Goal: Task Accomplishment & Management: Use online tool/utility

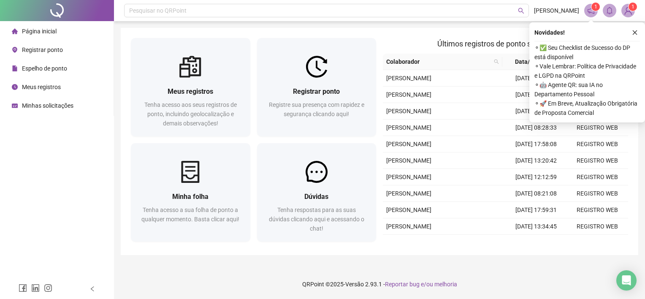
click at [29, 44] on div "Registrar ponto" at bounding box center [37, 49] width 51 height 17
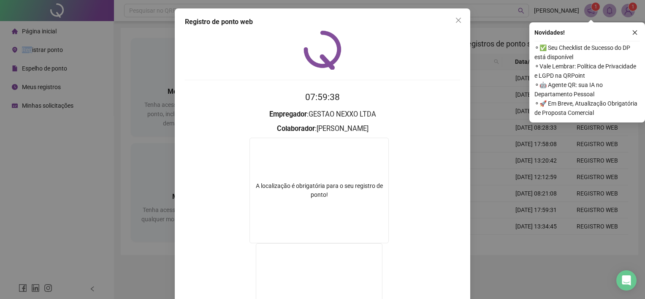
click at [457, 21] on icon "close" at bounding box center [458, 20] width 7 height 7
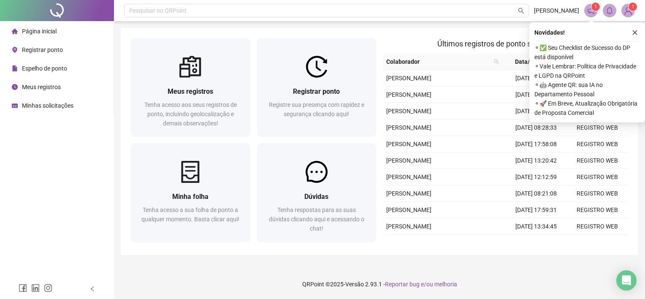
click at [42, 52] on span "Registrar ponto" at bounding box center [42, 49] width 41 height 7
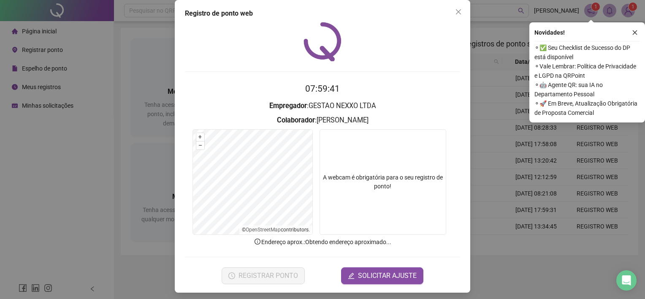
scroll to position [11, 0]
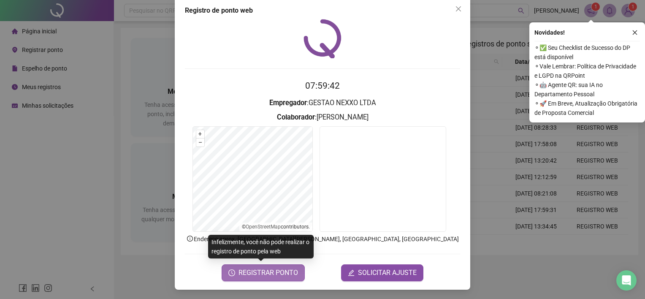
click at [267, 273] on span "REGISTRAR PONTO" at bounding box center [268, 273] width 60 height 10
